Goal: Check status: Check status

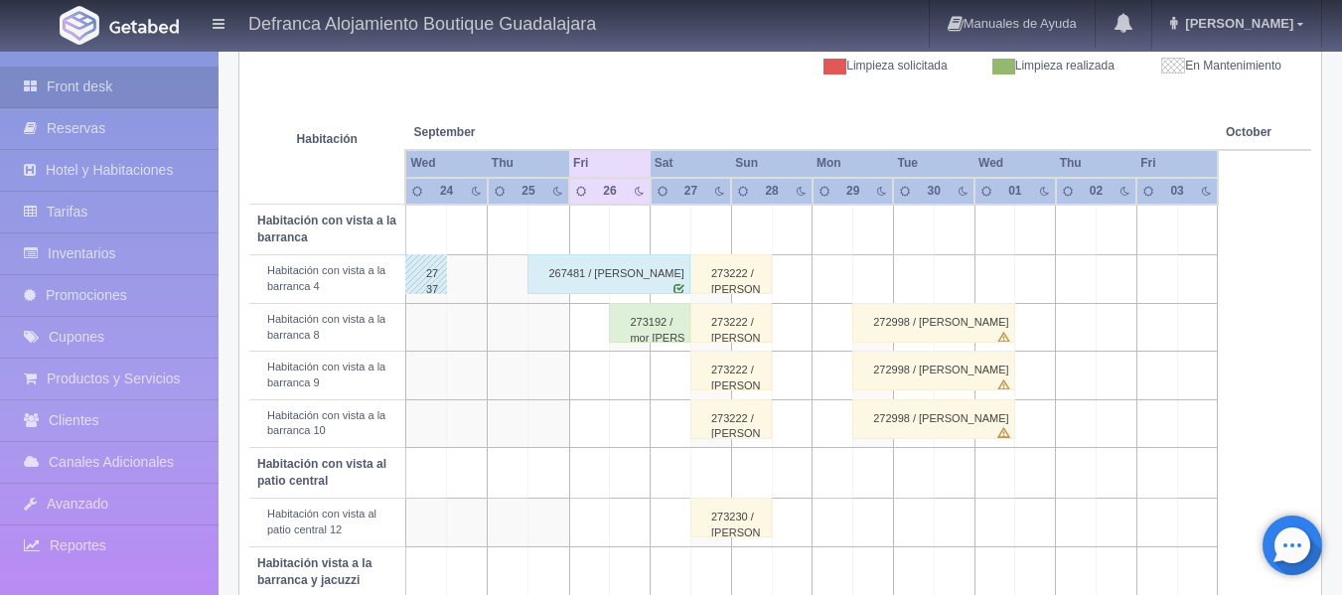
scroll to position [298, 0]
click at [653, 326] on div "273192 / mor [PERSON_NAME]" at bounding box center [649, 323] width 81 height 40
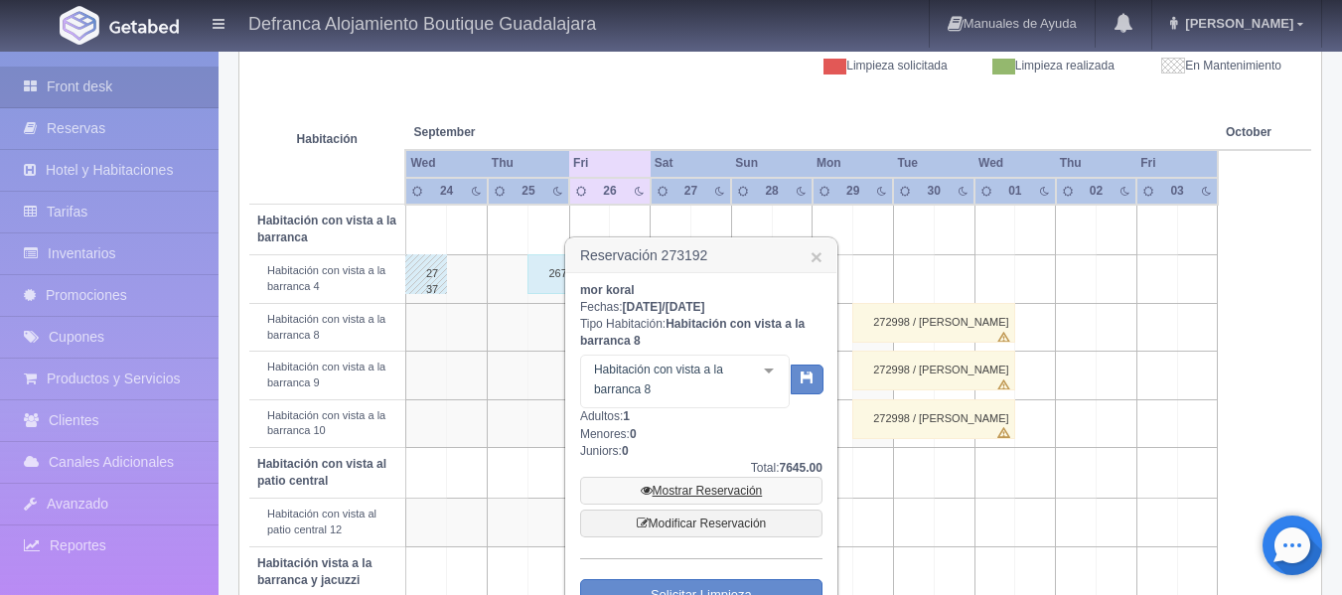
click at [703, 493] on link "Mostrar Reservación" at bounding box center [701, 491] width 242 height 28
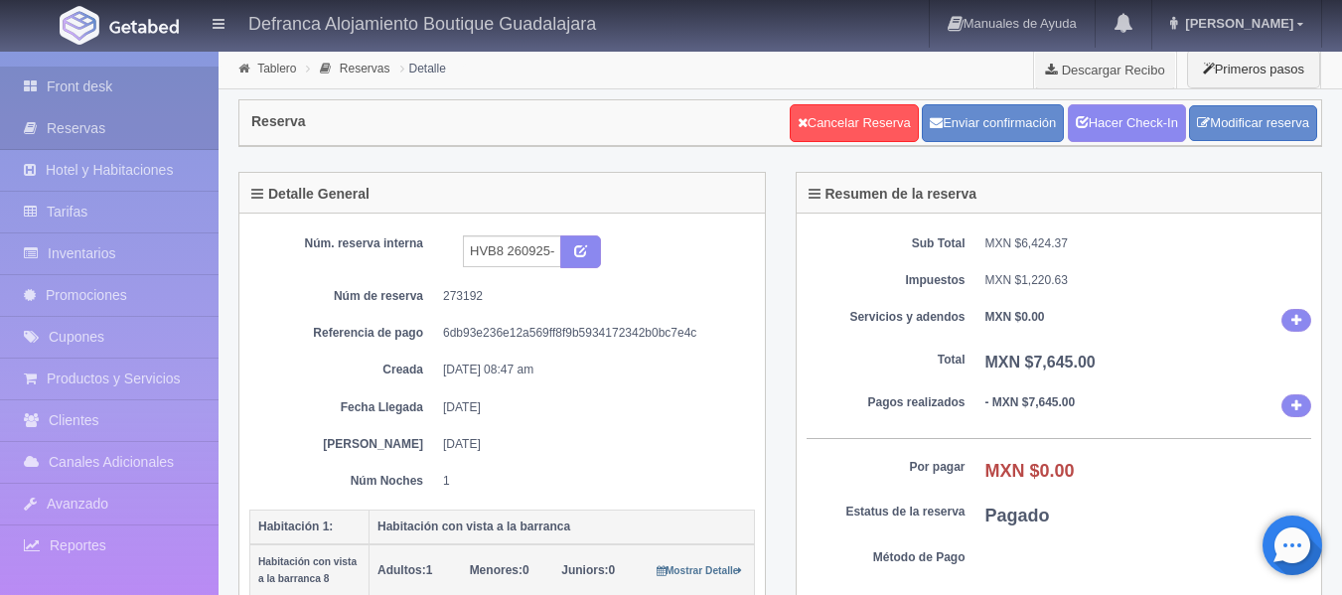
click at [90, 83] on link "Front desk" at bounding box center [109, 87] width 218 height 41
